Goal: Transaction & Acquisition: Book appointment/travel/reservation

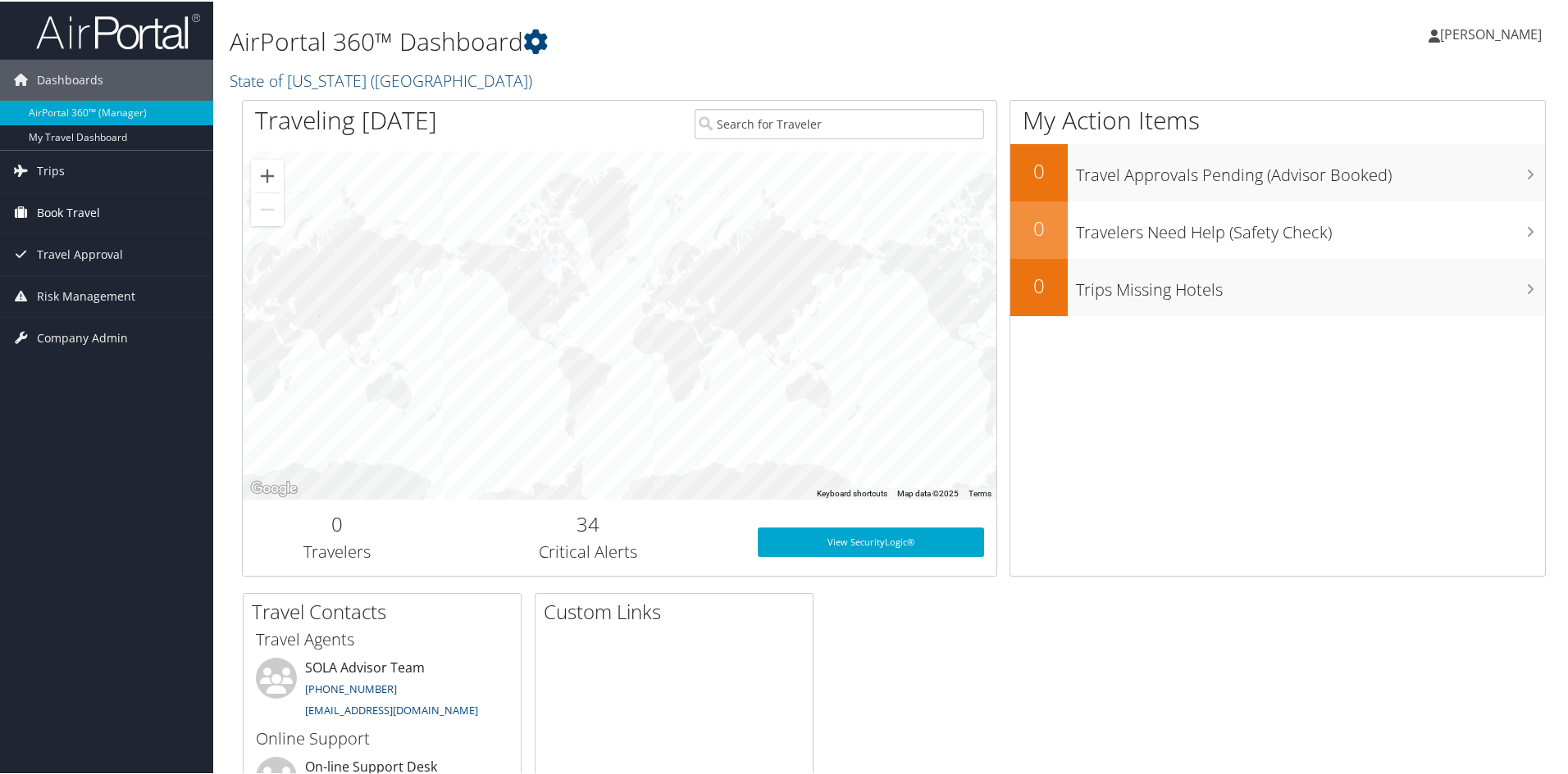
click at [88, 206] on span "Book Travel" at bounding box center [68, 211] width 63 height 41
click at [88, 269] on link "Book/Manage Online Trips" at bounding box center [107, 268] width 213 height 25
click at [96, 210] on span "Book Travel" at bounding box center [68, 211] width 63 height 41
click at [91, 212] on span "Book Travel" at bounding box center [68, 211] width 63 height 41
click at [85, 264] on link "Book/Manage Online Trips" at bounding box center [107, 268] width 213 height 25
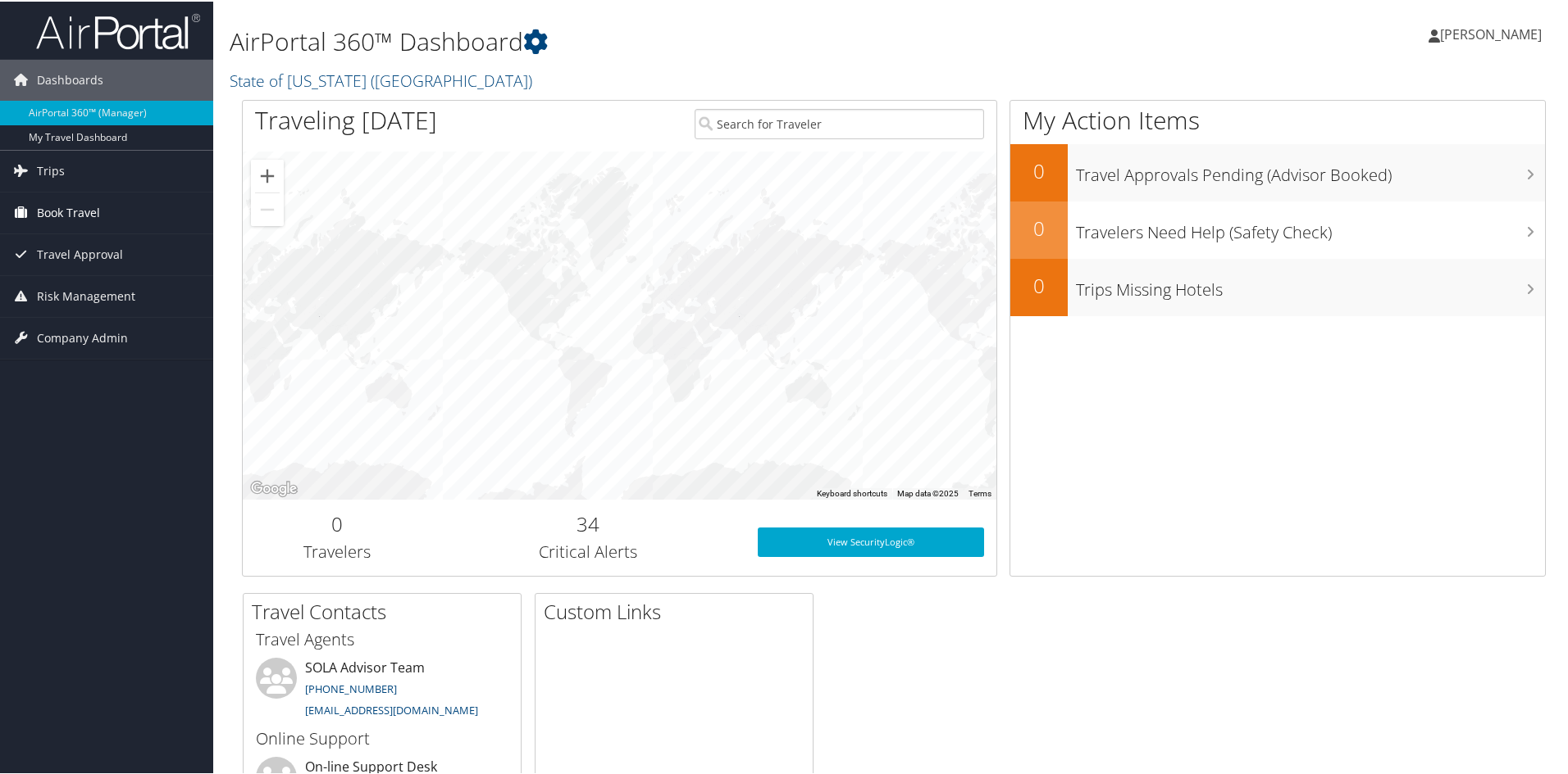
click at [86, 206] on span "Book Travel" at bounding box center [68, 211] width 63 height 41
click at [85, 262] on link "Book/Manage Online Trips" at bounding box center [107, 268] width 213 height 25
